Goal: Task Accomplishment & Management: Manage account settings

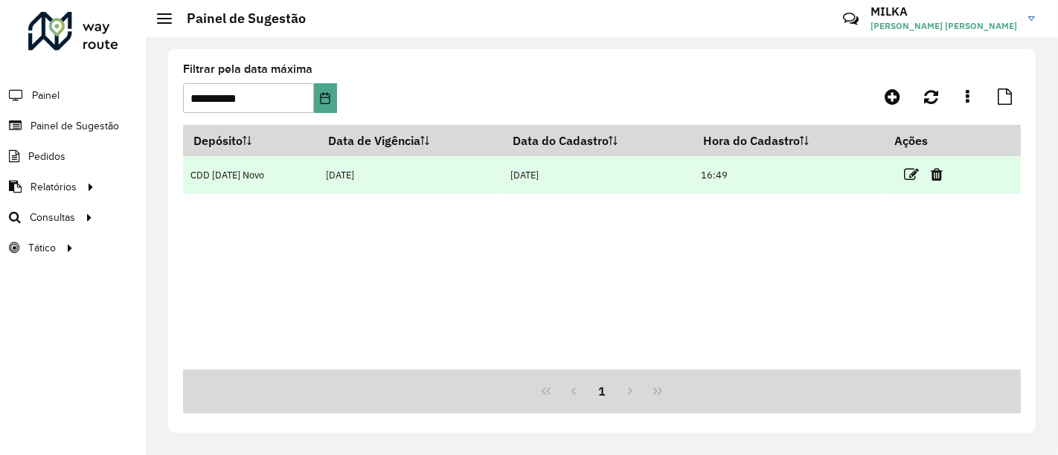
click at [903, 176] on td at bounding box center [929, 174] width 89 height 37
click at [911, 174] on icon at bounding box center [911, 174] width 15 height 15
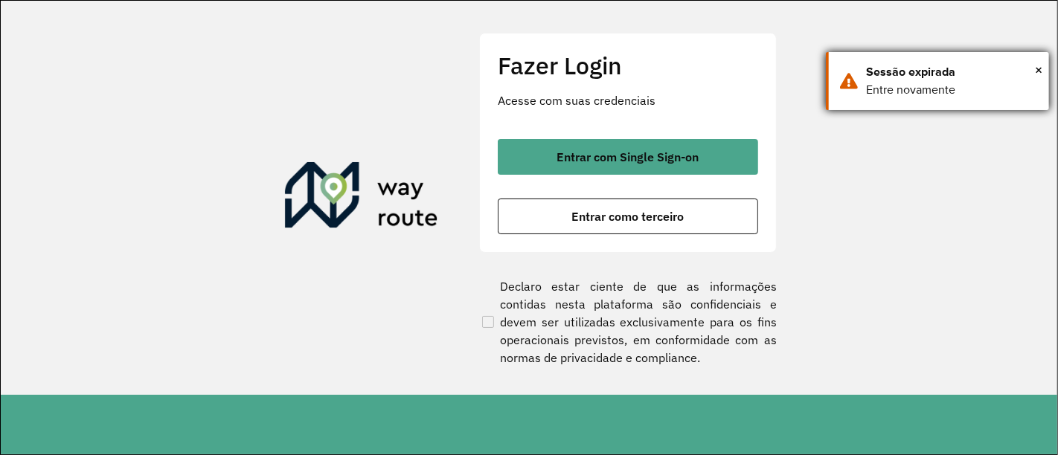
click at [1043, 73] on div "× Sessão expirada Entre novamente" at bounding box center [937, 81] width 223 height 58
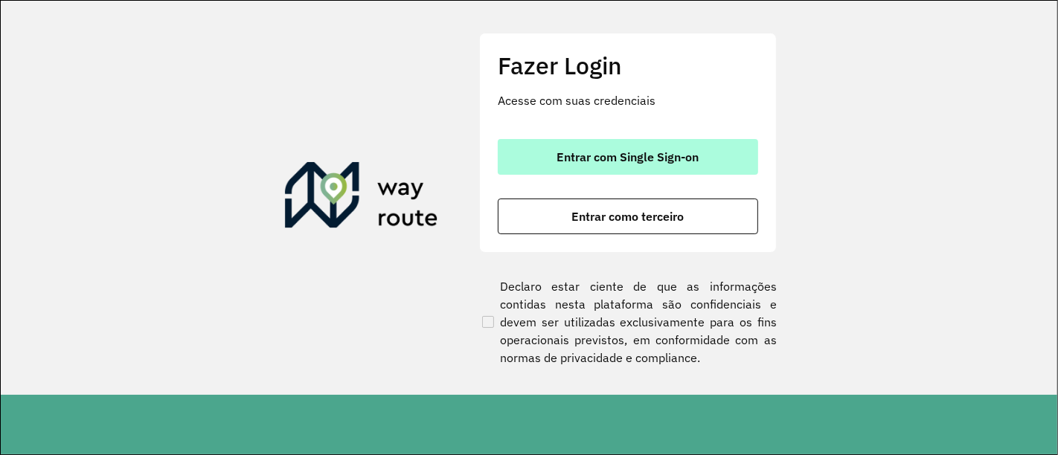
click at [679, 155] on span "Entrar com Single Sign-on" at bounding box center [628, 157] width 142 height 12
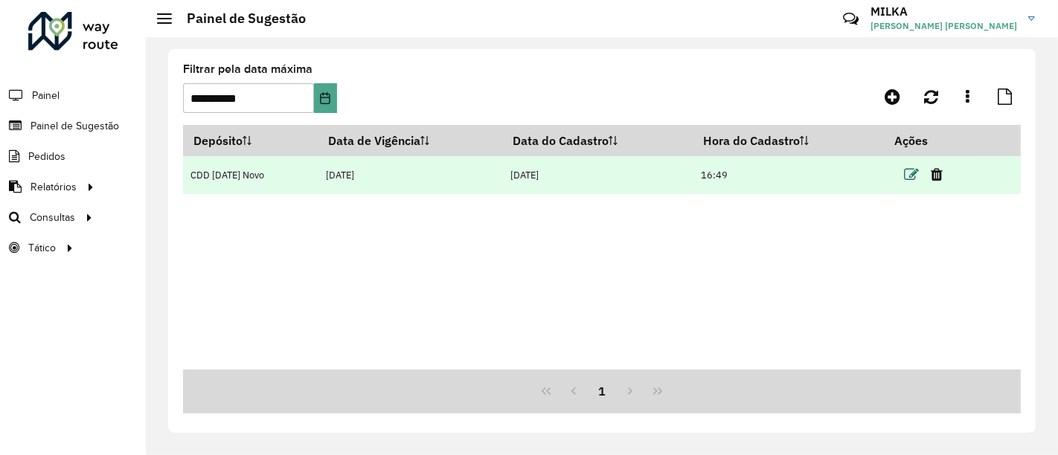
click at [905, 175] on icon at bounding box center [911, 174] width 15 height 15
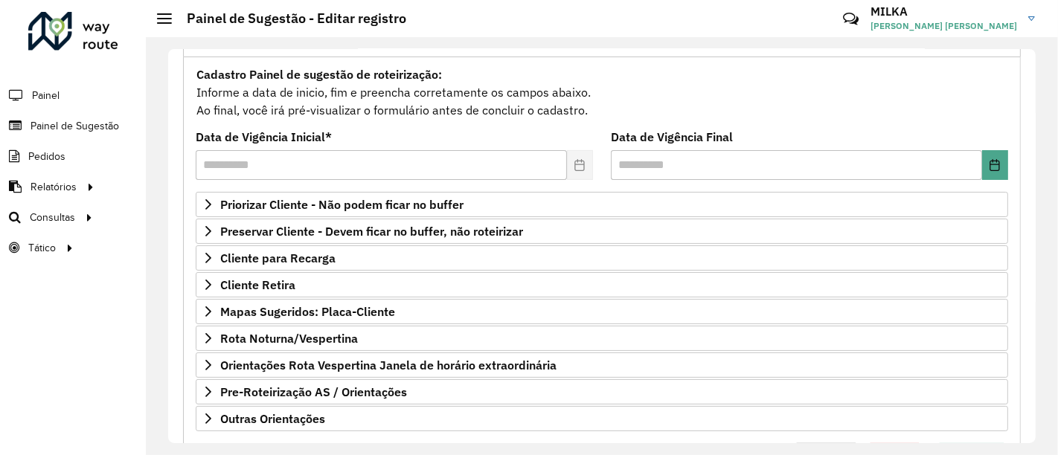
scroll to position [185, 0]
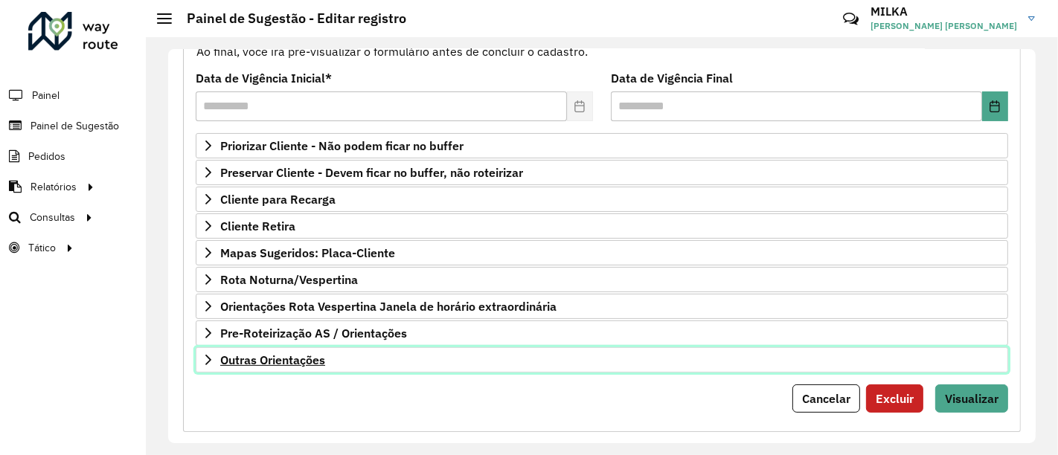
click at [303, 354] on span "Outras Orientações" at bounding box center [272, 360] width 105 height 12
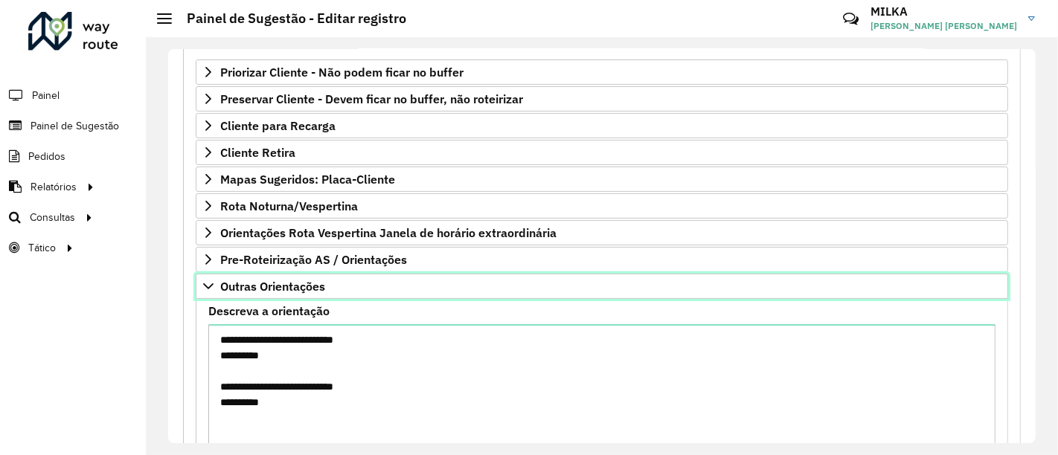
scroll to position [259, 0]
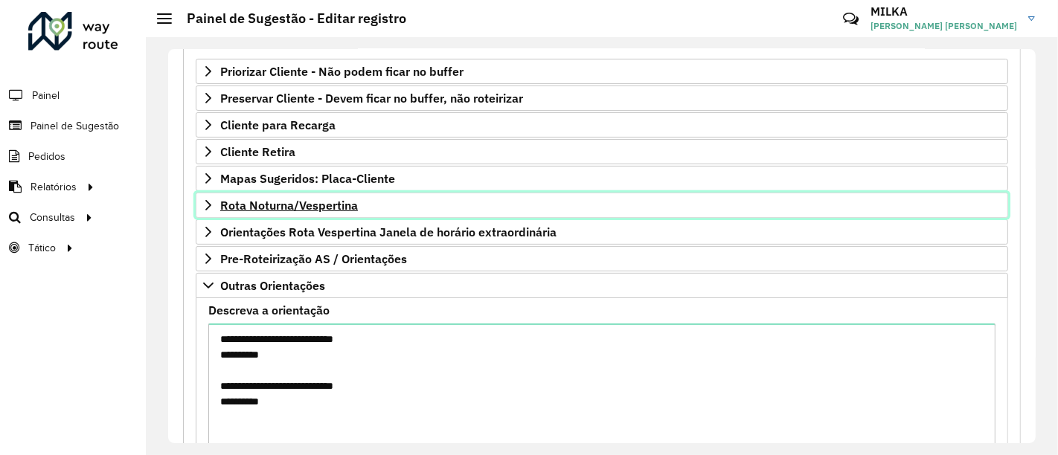
click at [323, 199] on span "Rota Noturna/Vespertina" at bounding box center [289, 205] width 138 height 12
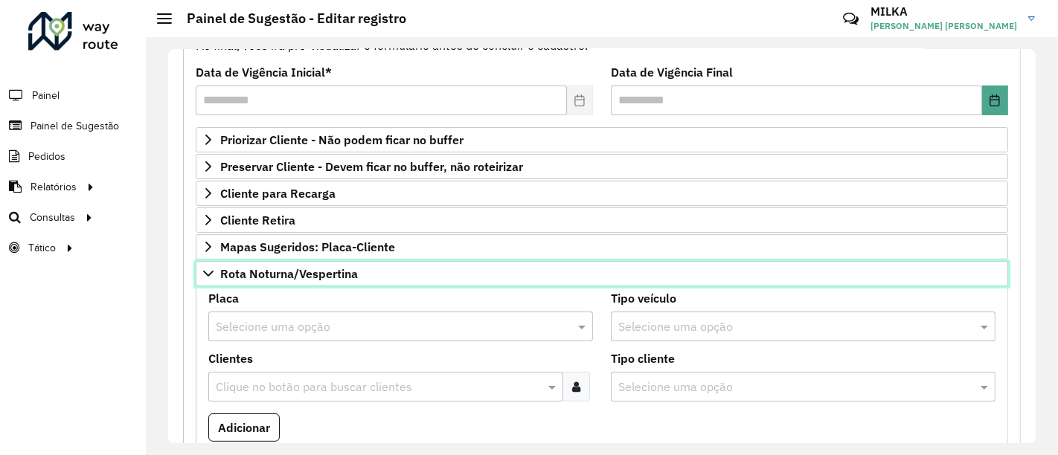
scroll to position [189, 0]
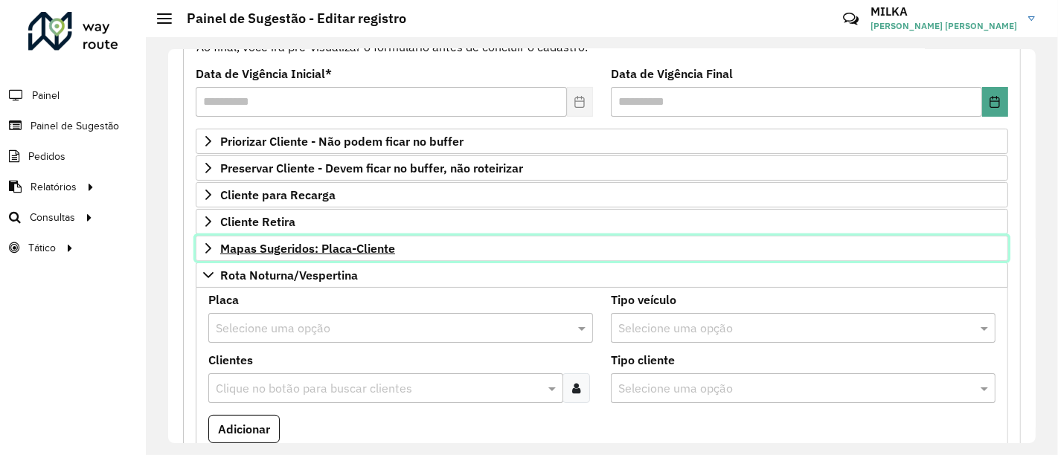
click at [292, 251] on span "Mapas Sugeridos: Placa-Cliente" at bounding box center [307, 249] width 175 height 12
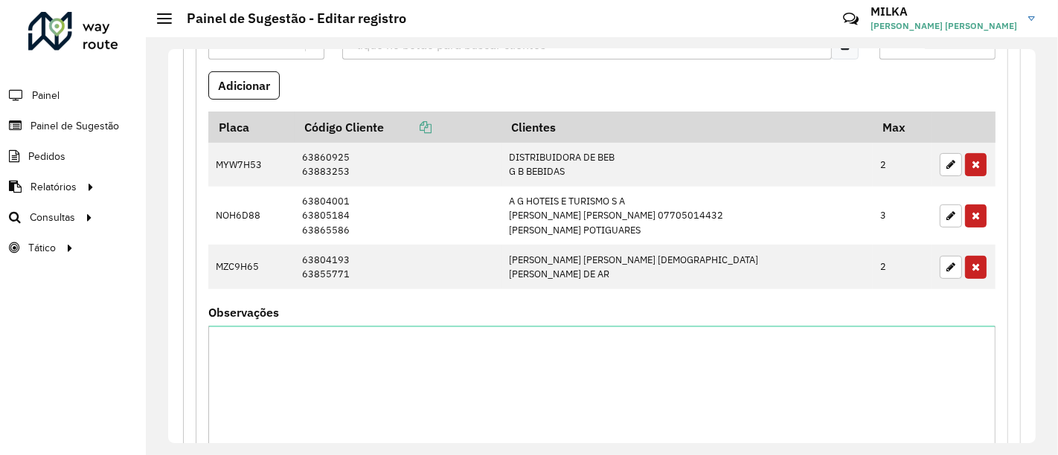
scroll to position [450, 0]
